Goal: Information Seeking & Learning: Learn about a topic

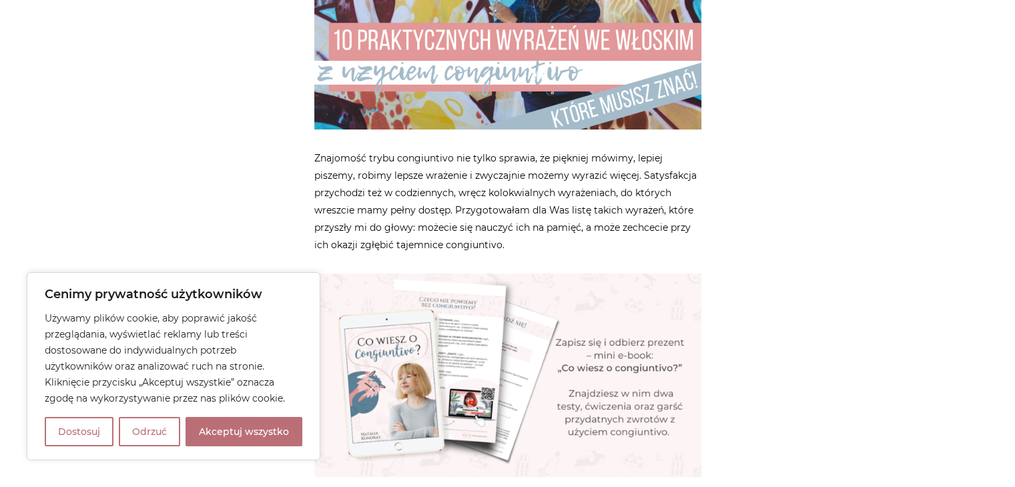
scroll to position [483, 0]
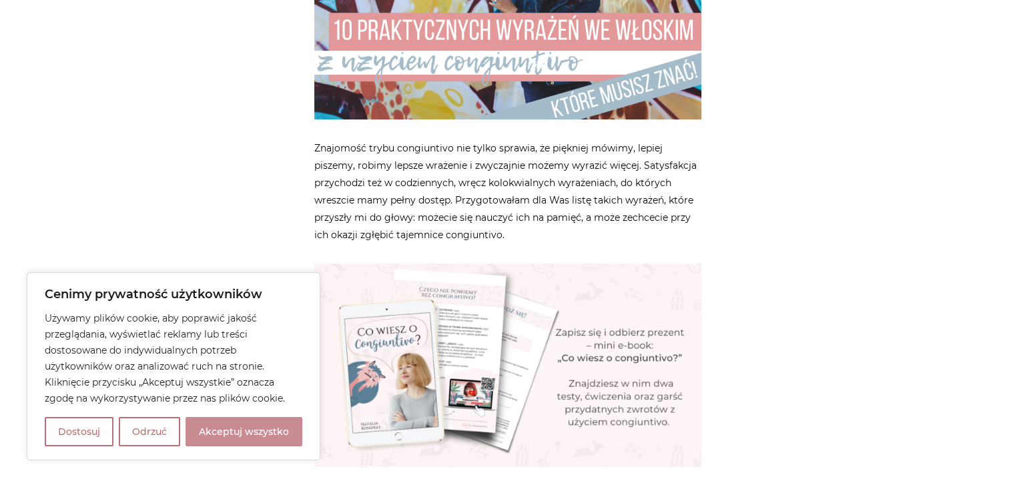
click at [266, 438] on button "Akceptuj wszystko" at bounding box center [244, 431] width 117 height 29
checkbox input "true"
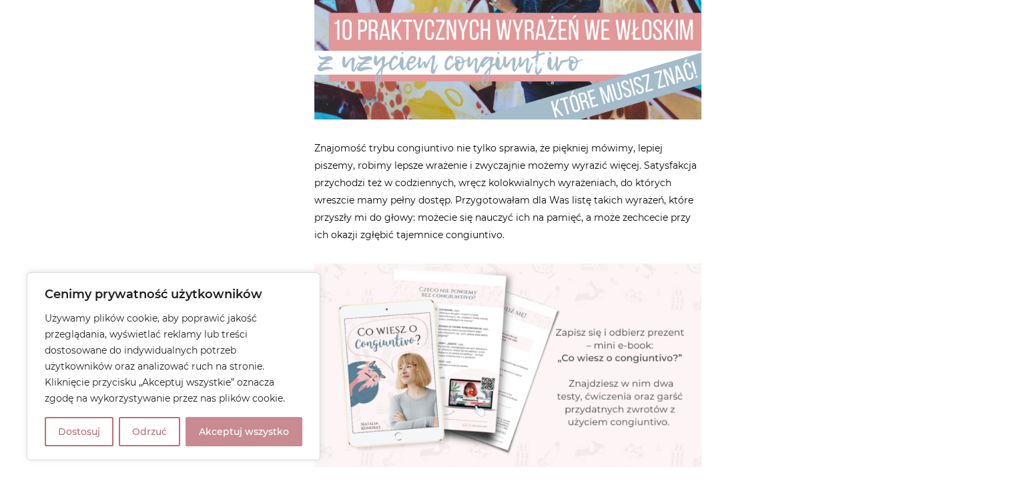
checkbox input "true"
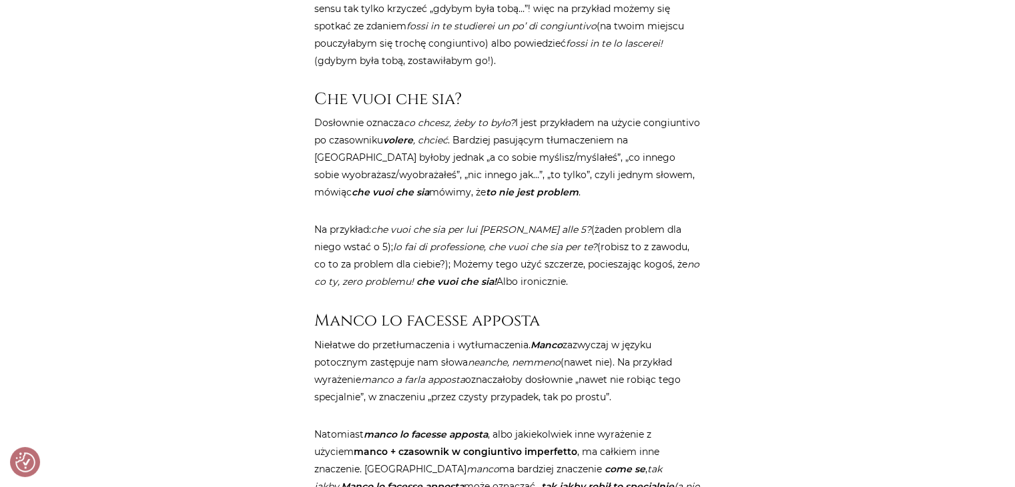
scroll to position [2245, 0]
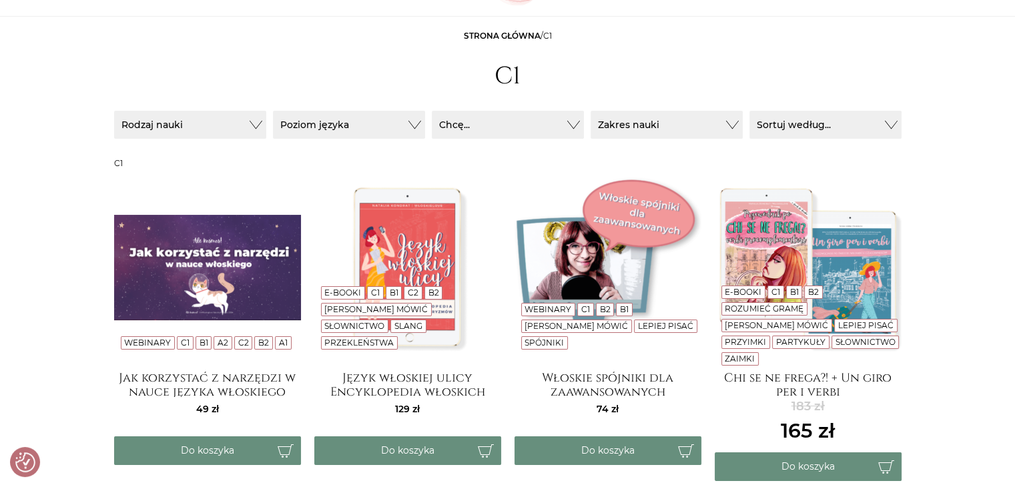
scroll to position [143, 0]
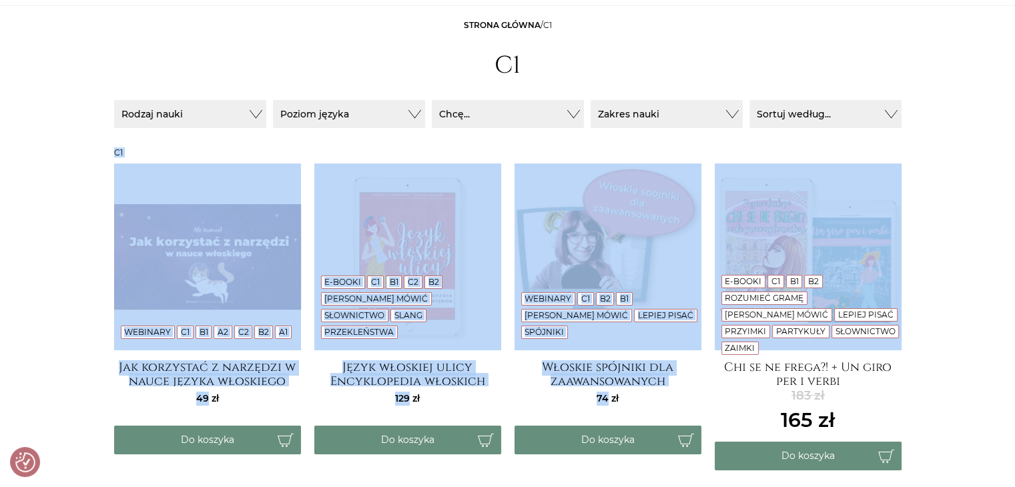
drag, startPoint x: 1015, startPoint y: 93, endPoint x: 1017, endPoint y: 188, distance: 94.2
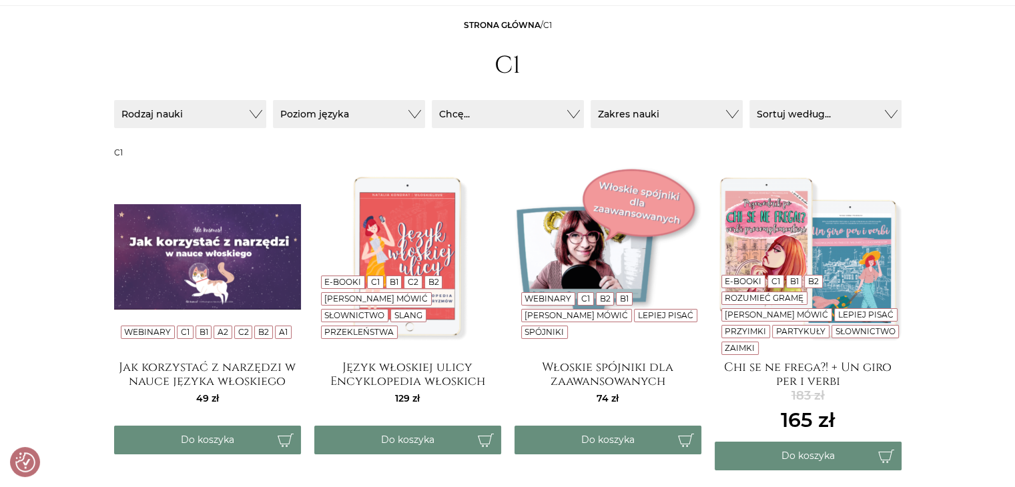
click at [990, 133] on main "Strona główna / C1 C1 Sortuj / [GEOGRAPHIC_DATA] Sortuj / [GEOGRAPHIC_DATA] Rod…" at bounding box center [507, 453] width 1015 height 868
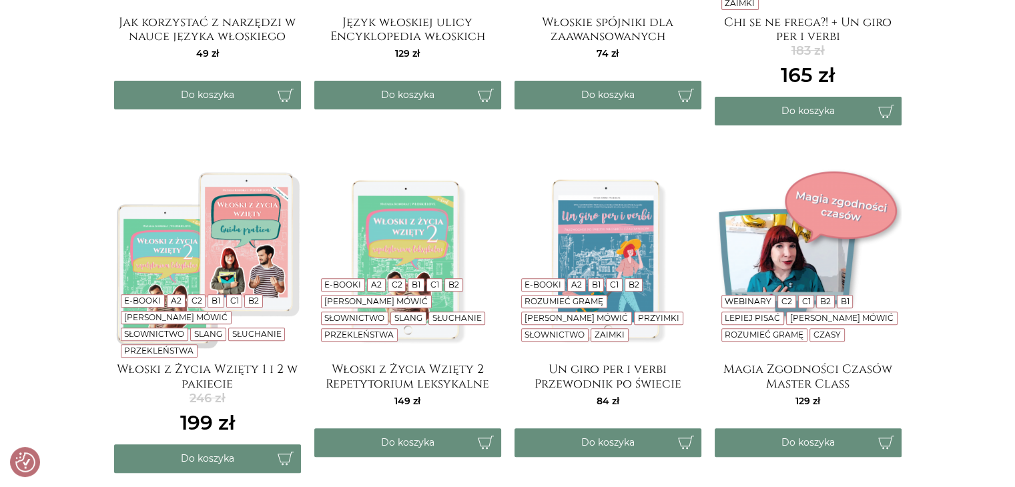
scroll to position [780, 0]
